Goal: Transaction & Acquisition: Book appointment/travel/reservation

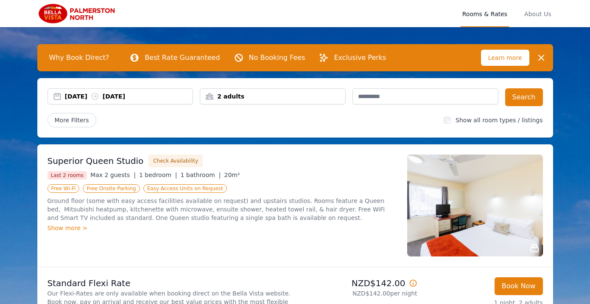
click at [79, 100] on div "[DATE] [DATE]" at bounding box center [129, 96] width 128 height 8
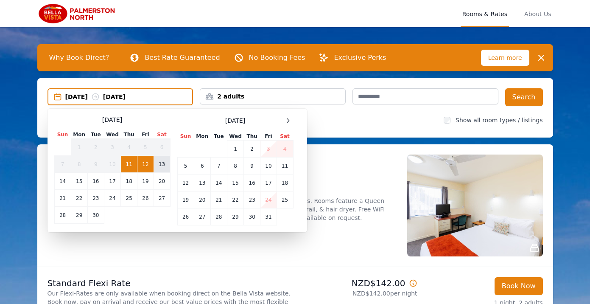
click at [159, 164] on td "13" at bounding box center [161, 164] width 17 height 17
click at [61, 181] on td "14" at bounding box center [62, 181] width 17 height 17
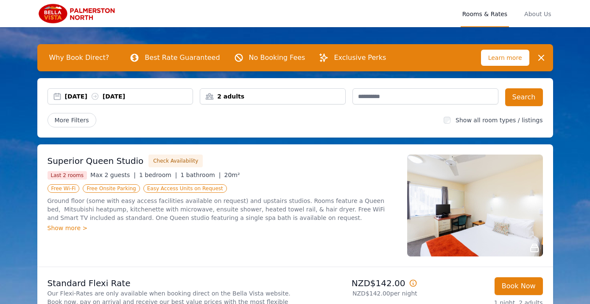
click at [262, 95] on div "2 adults" at bounding box center [272, 96] width 145 height 8
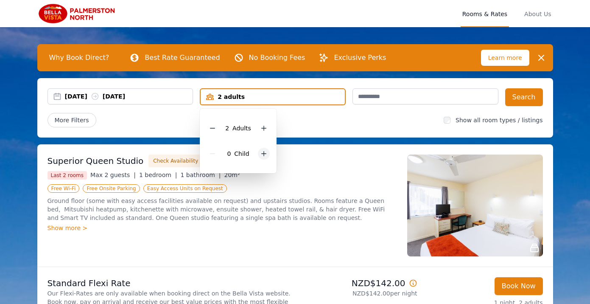
click at [266, 152] on icon at bounding box center [263, 153] width 7 height 7
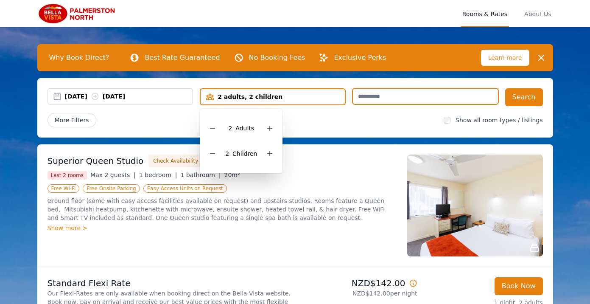
click at [374, 96] on input "text" at bounding box center [425, 96] width 146 height 16
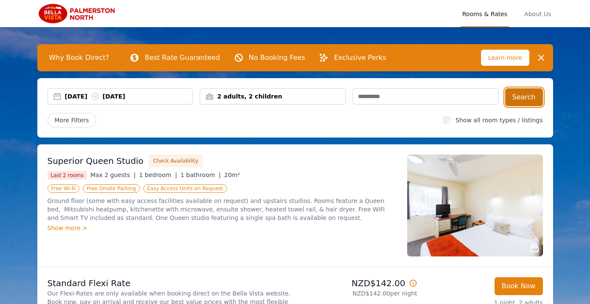
click at [520, 98] on button "Search" at bounding box center [524, 97] width 38 height 18
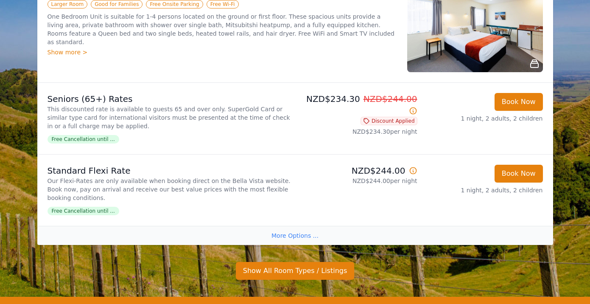
scroll to position [187, 0]
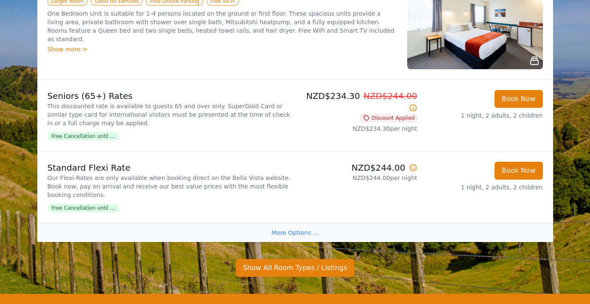
click at [282, 229] on div "More Options ..." at bounding box center [295, 232] width 516 height 19
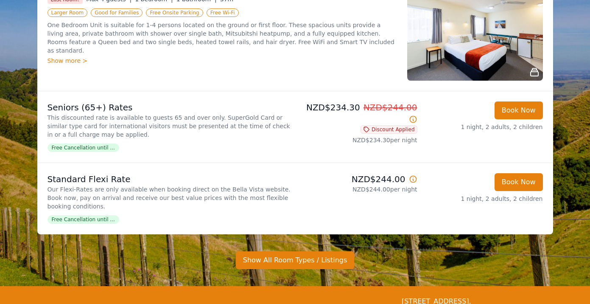
scroll to position [0, 0]
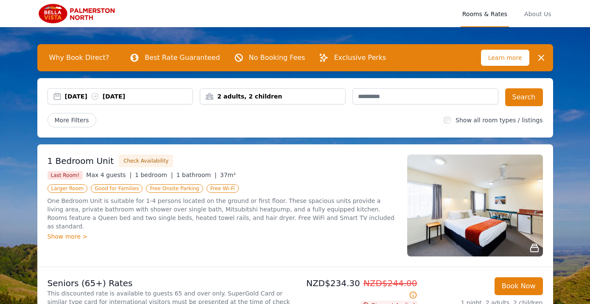
click at [78, 12] on img at bounding box center [77, 13] width 81 height 20
